Goal: Find specific page/section: Find specific page/section

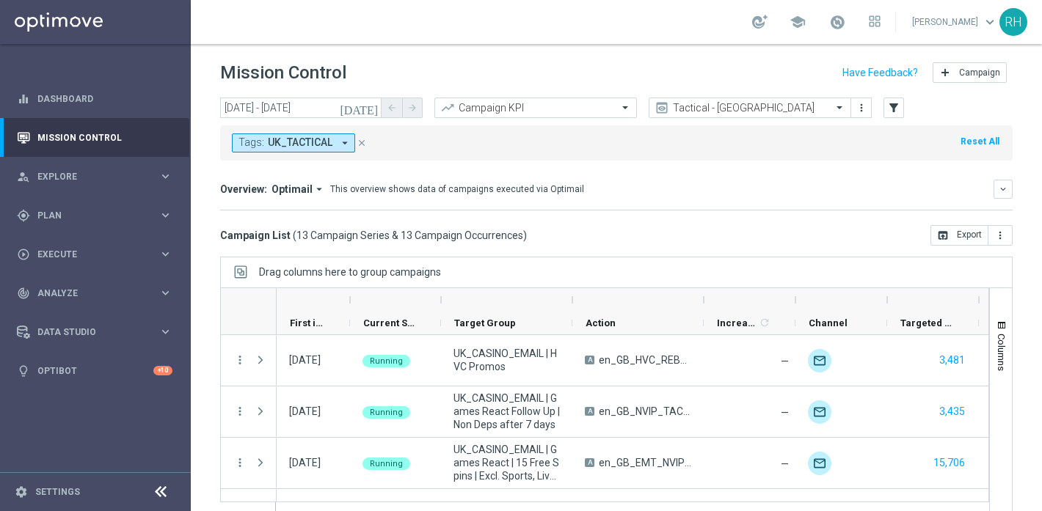
scroll to position [357, 0]
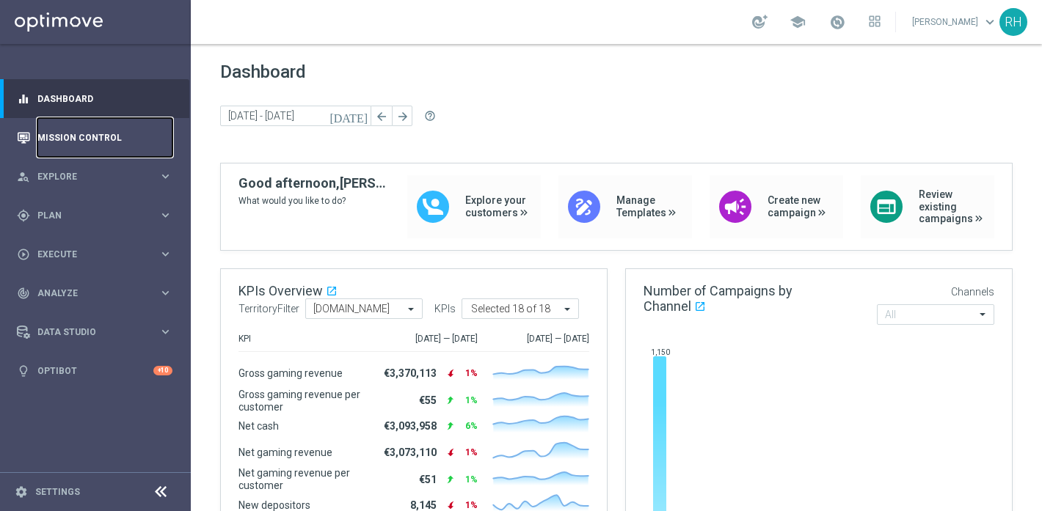
click at [123, 143] on link "Mission Control" at bounding box center [104, 137] width 135 height 39
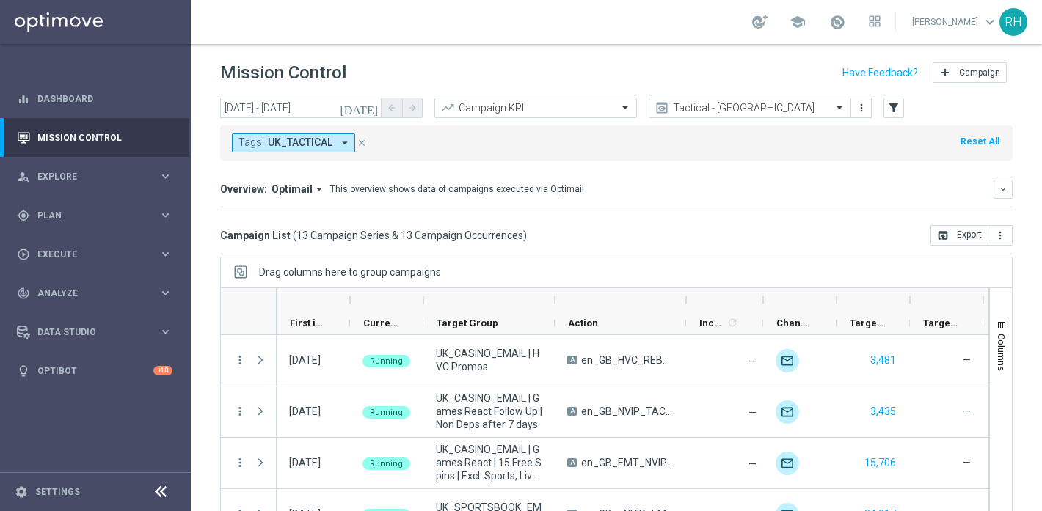
click at [675, 248] on div "today 22 Aug 2025 - 22 Aug 2025 arrow_back arrow_forward Campaign KPI trending_…" at bounding box center [616, 298] width 851 height 401
click at [559, 188] on div "This overview shows data of campaigns executed via Optimail" at bounding box center [457, 189] width 254 height 13
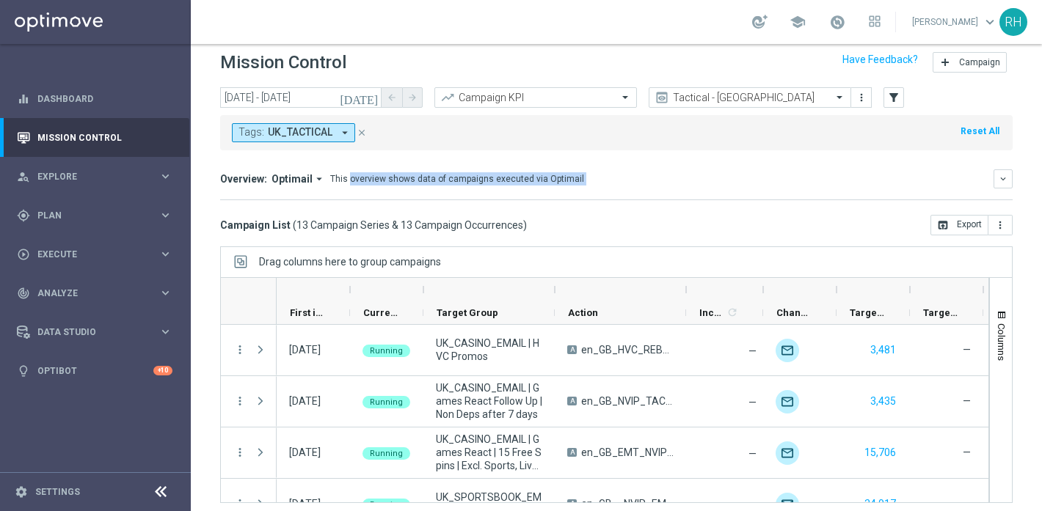
scroll to position [12, 0]
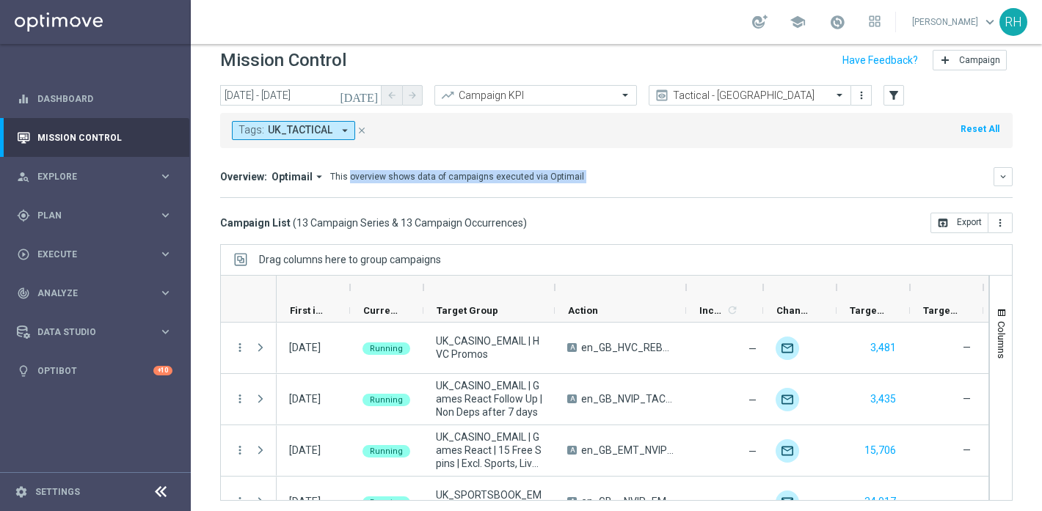
click at [599, 198] on mini-dashboard "Overview: Optimail arrow_drop_down This overview shows data of campaigns execut…" at bounding box center [616, 180] width 792 height 65
